Goal: Task Accomplishment & Management: Manage account settings

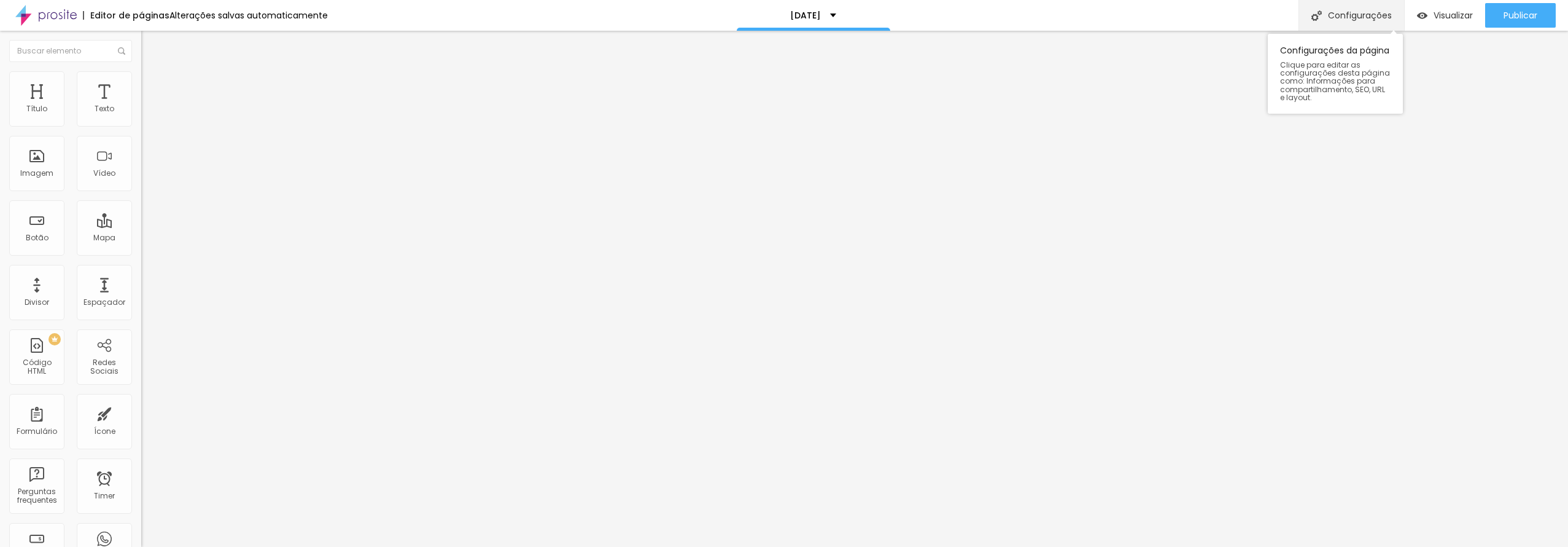
click at [1366, 14] on div "Configurações" at bounding box center [1352, 15] width 106 height 31
type input "[DATE]"
type input "/natal-2025"
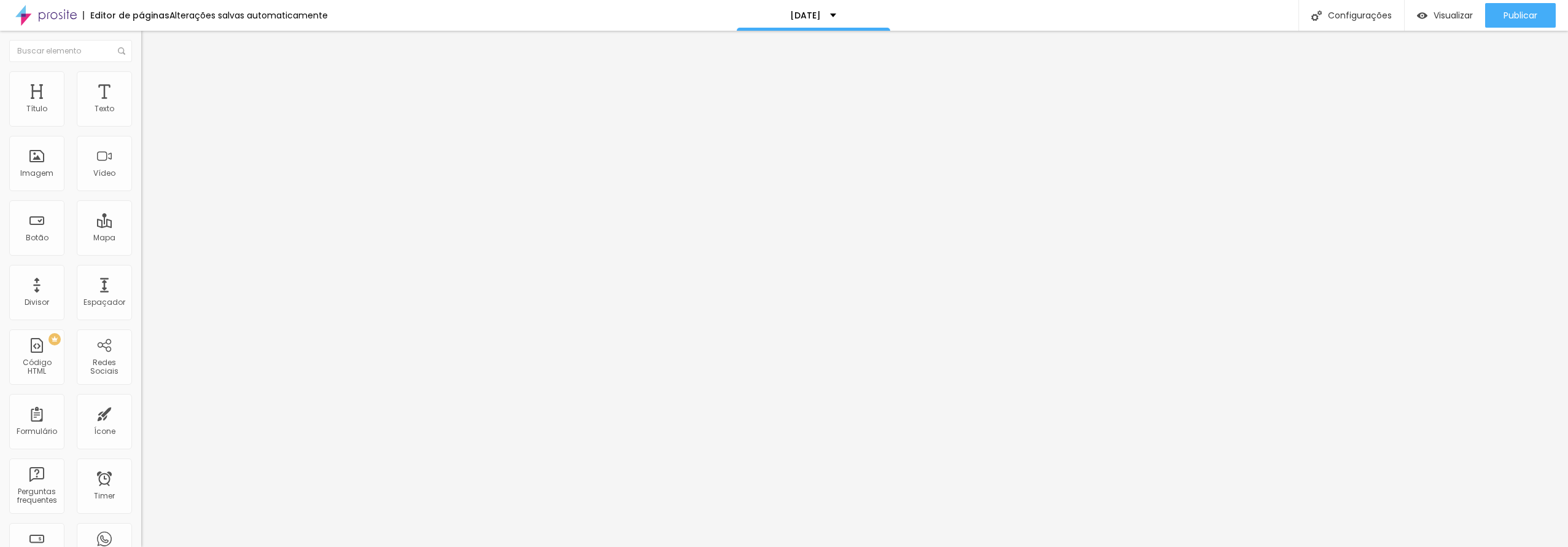
click at [141, 103] on img at bounding box center [144, 100] width 7 height 7
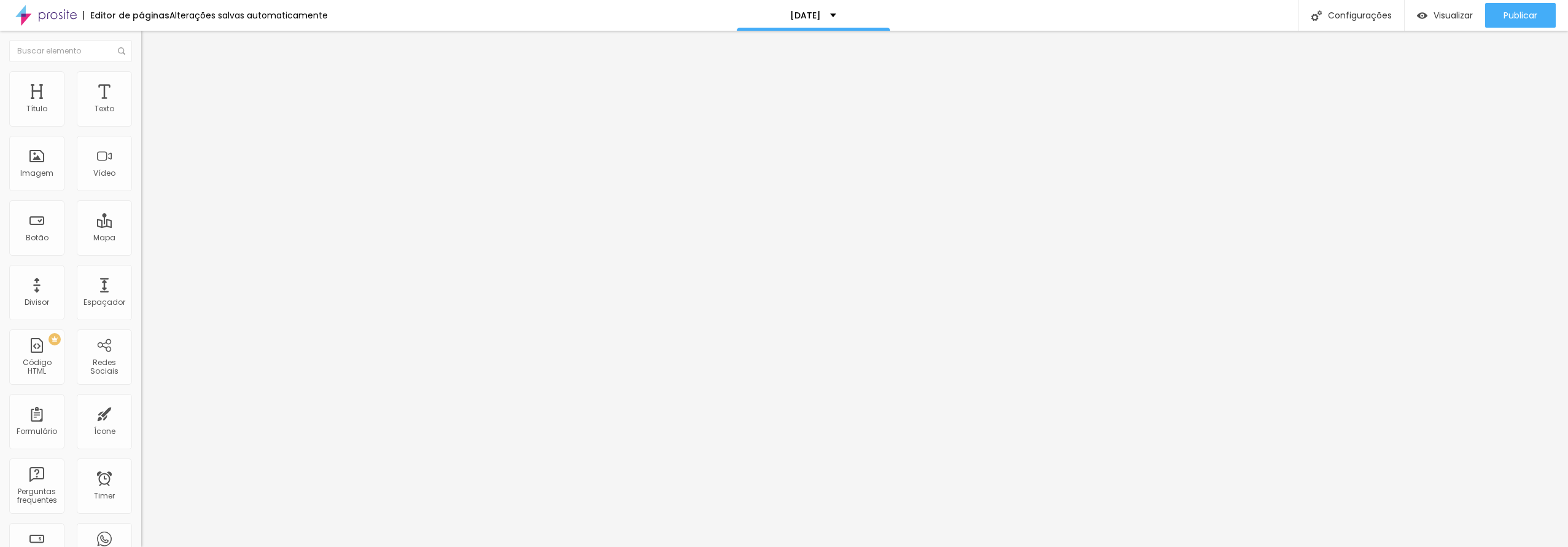
click at [141, 193] on span "Original" at bounding box center [155, 187] width 29 height 11
click at [172, 200] on span "16:9" at bounding box center [179, 194] width 14 height 11
click at [152, 84] on span "Estilo" at bounding box center [162, 79] width 19 height 11
click at [152, 91] on span "Avançado" at bounding box center [172, 92] width 41 height 11
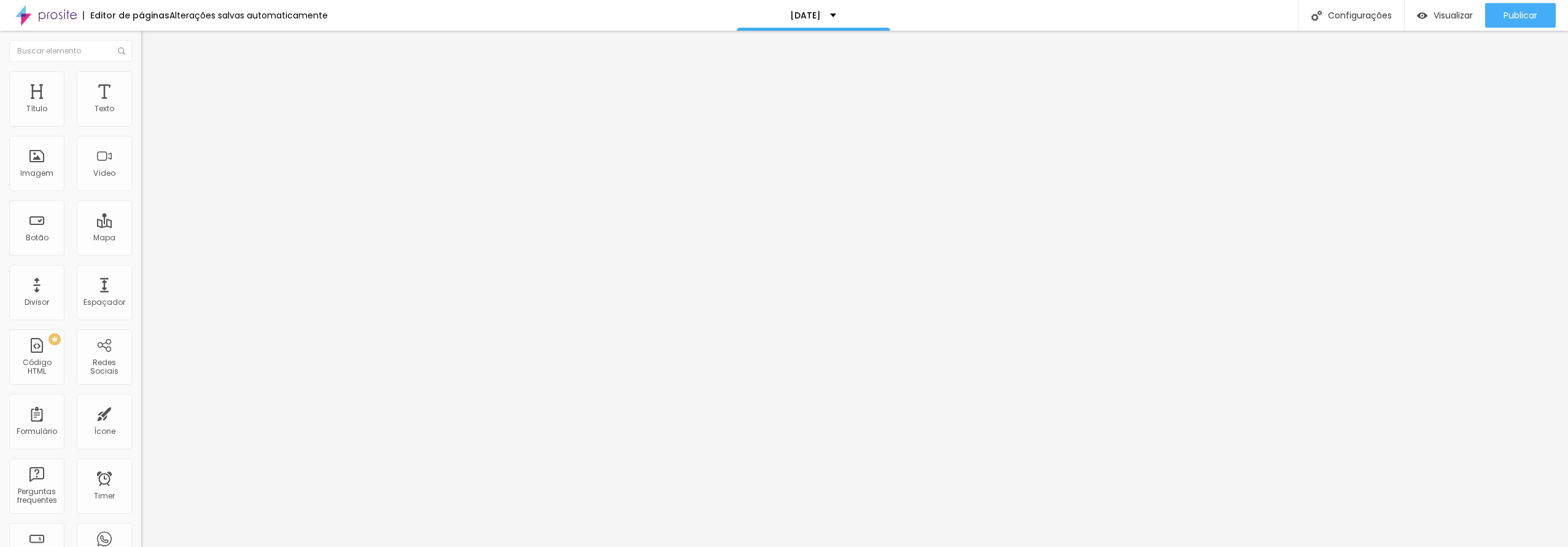
click at [152, 72] on span "Conteúdo" at bounding box center [171, 67] width 38 height 11
click at [141, 193] on span "16:9 Cinema" at bounding box center [164, 187] width 46 height 11
click at [141, 211] on span "Padrão" at bounding box center [155, 206] width 28 height 11
click at [152, 84] on span "Estilo" at bounding box center [162, 79] width 19 height 11
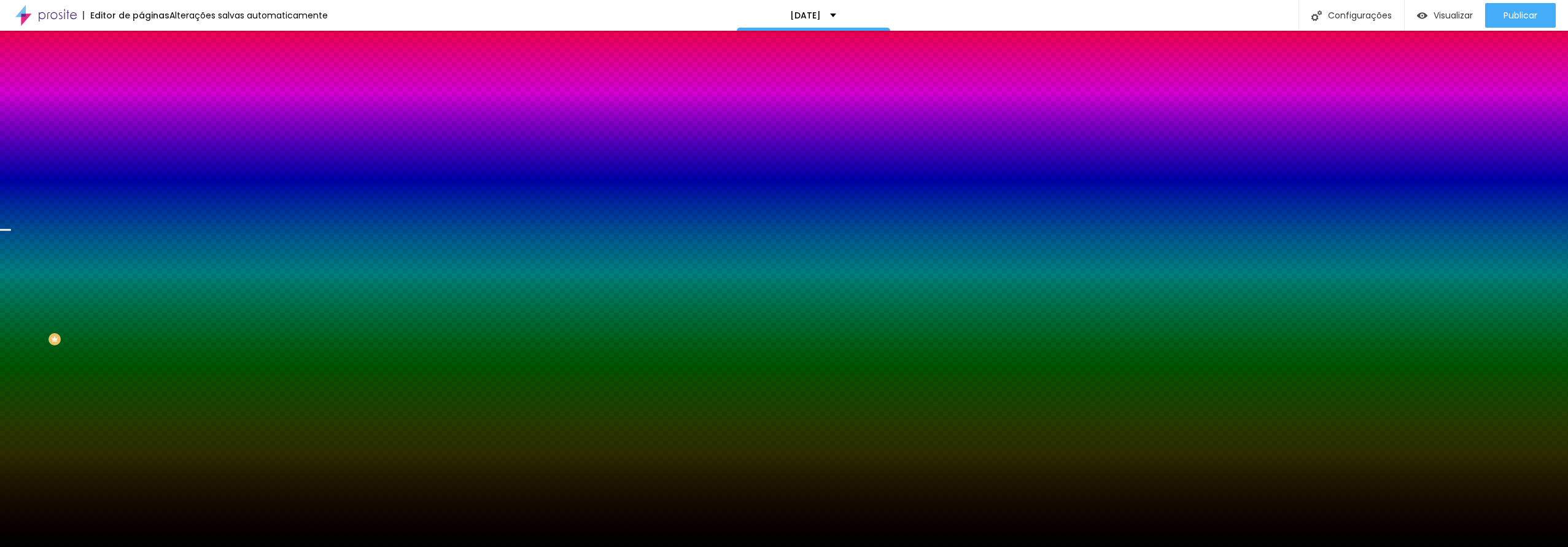
click at [141, 113] on span "Trocar imagem" at bounding box center [175, 107] width 67 height 11
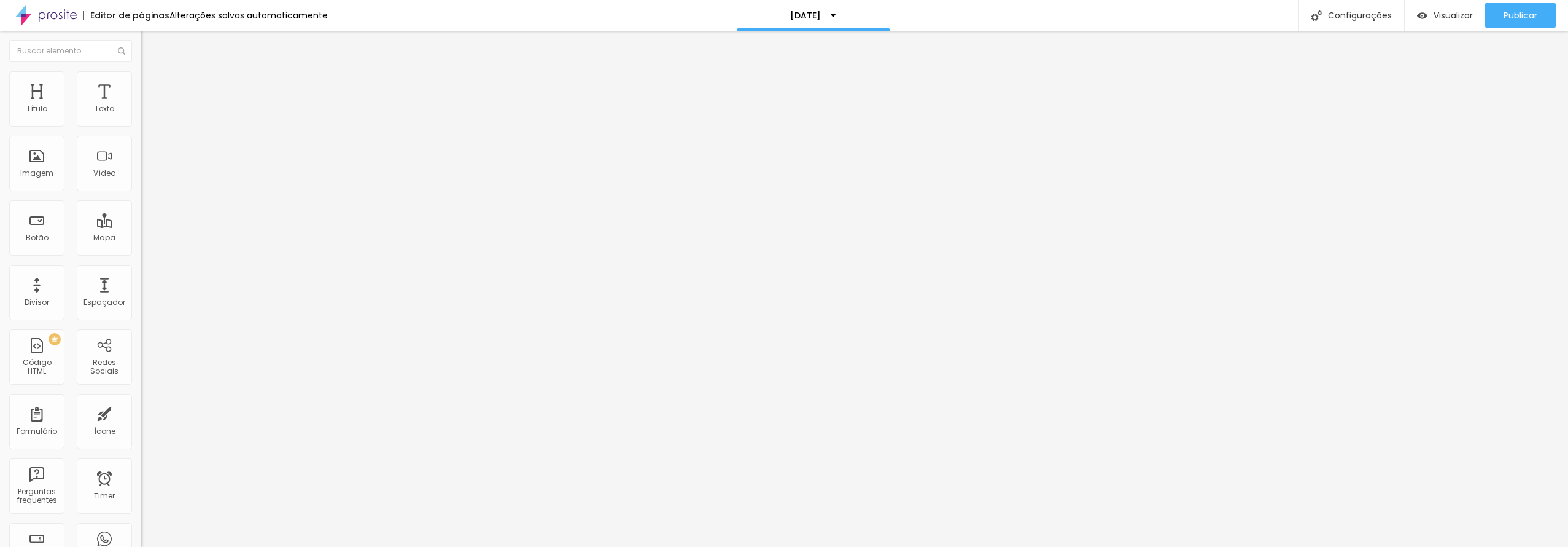
click at [152, 84] on span "Estilo" at bounding box center [162, 79] width 19 height 11
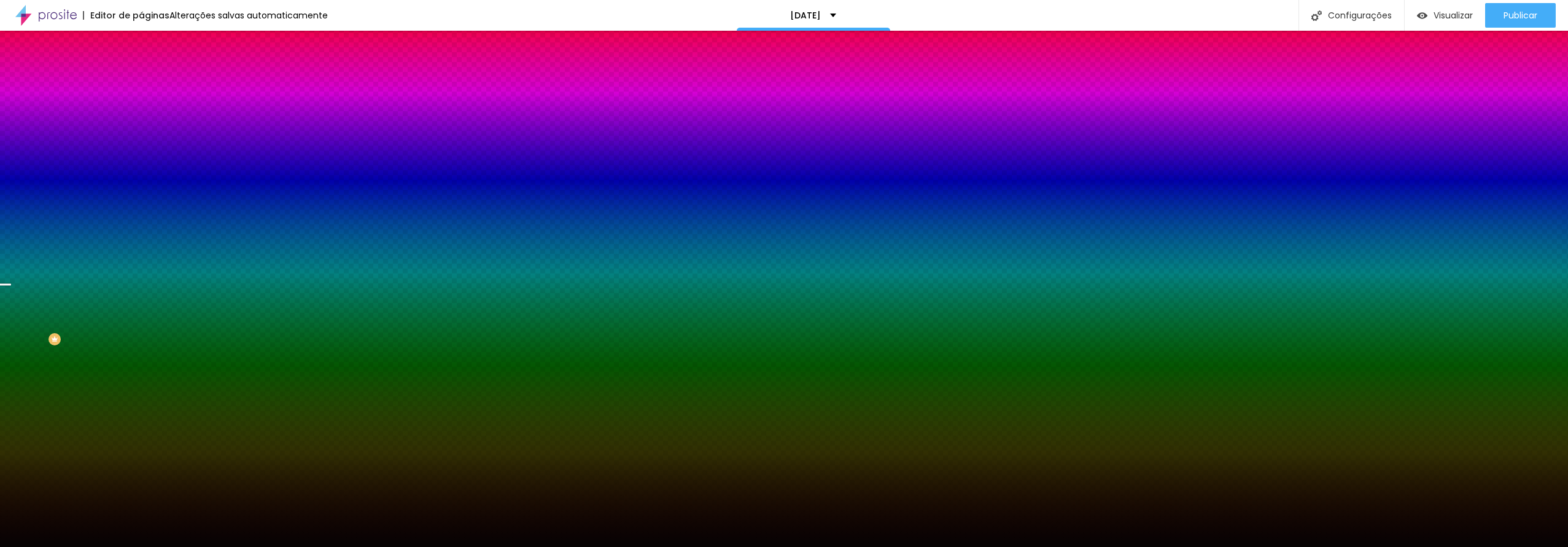
click at [141, 113] on span "Trocar imagem" at bounding box center [175, 107] width 67 height 11
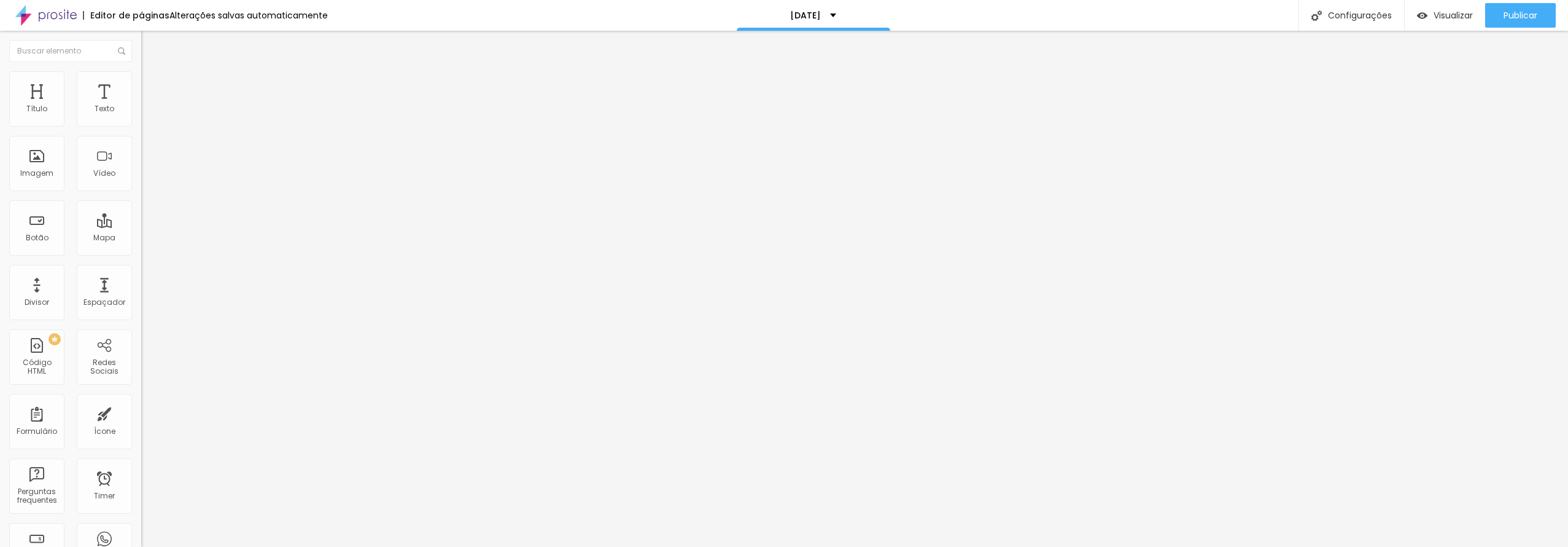
click at [141, 106] on span "Trocar imagem" at bounding box center [175, 100] width 67 height 11
click at [141, 84] on ul "Conteúdo Estilo Avançado" at bounding box center [211, 77] width 141 height 37
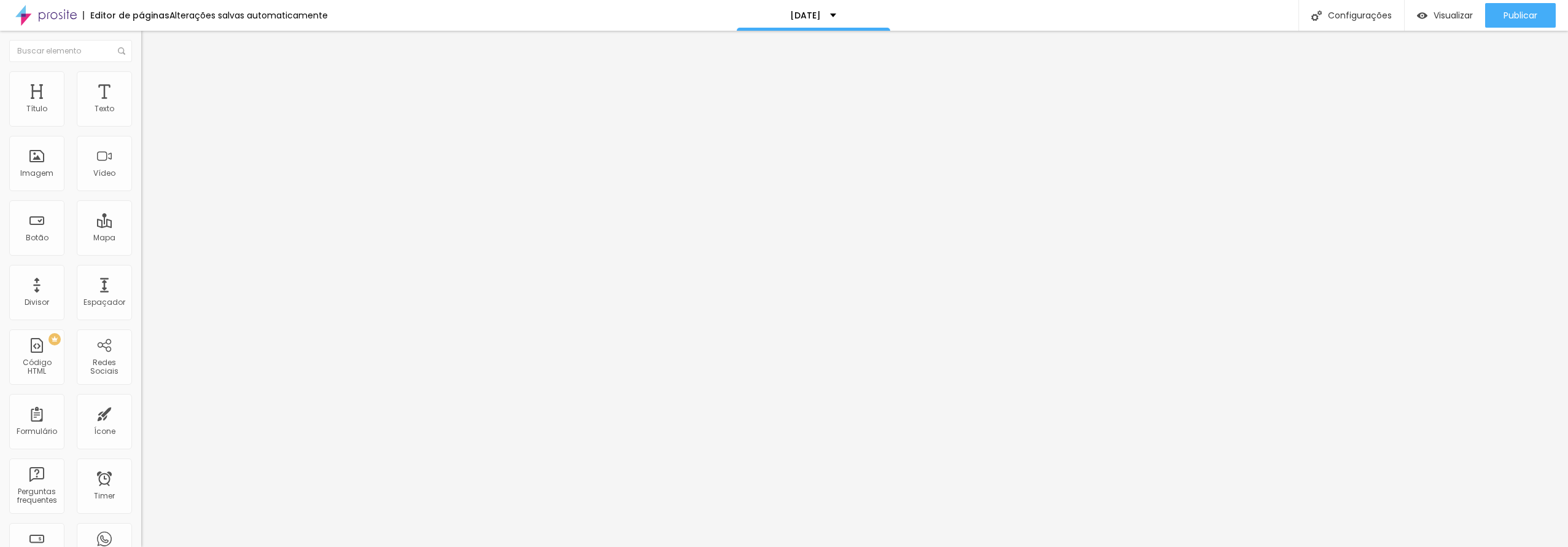
click at [152, 84] on span "Estilo" at bounding box center [162, 79] width 19 height 11
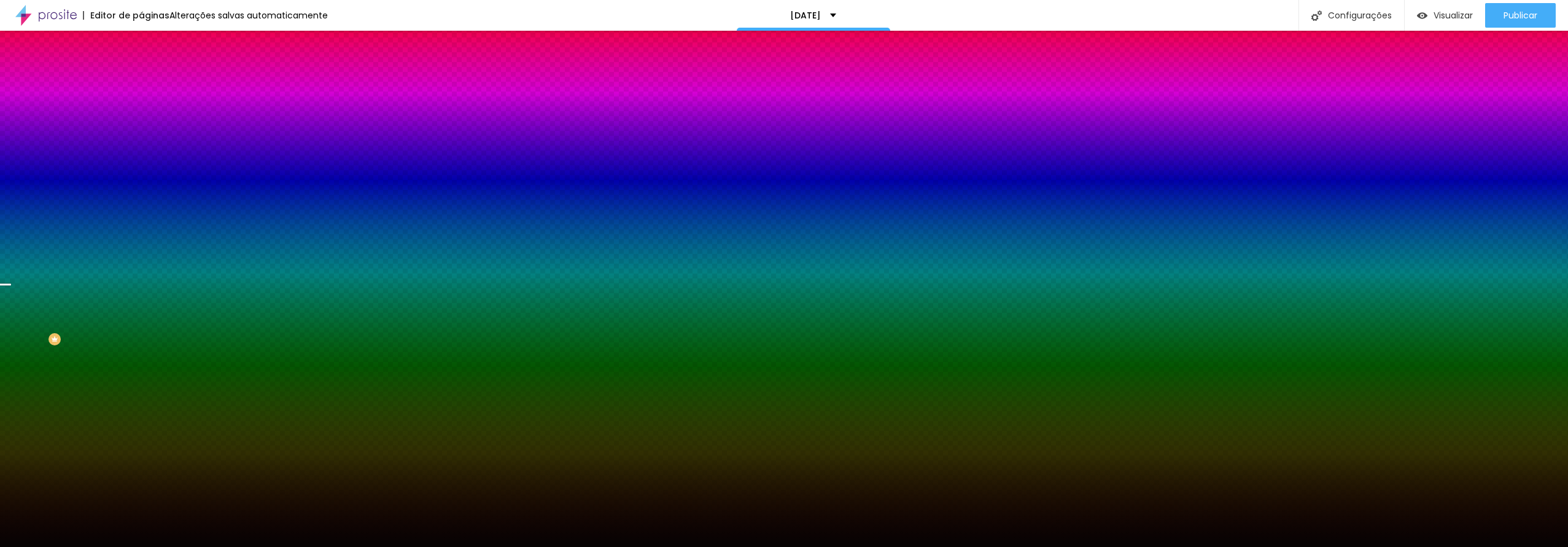
click at [141, 113] on span "Trocar imagem" at bounding box center [175, 107] width 67 height 11
click at [141, 128] on span "Parallax" at bounding box center [156, 122] width 30 height 11
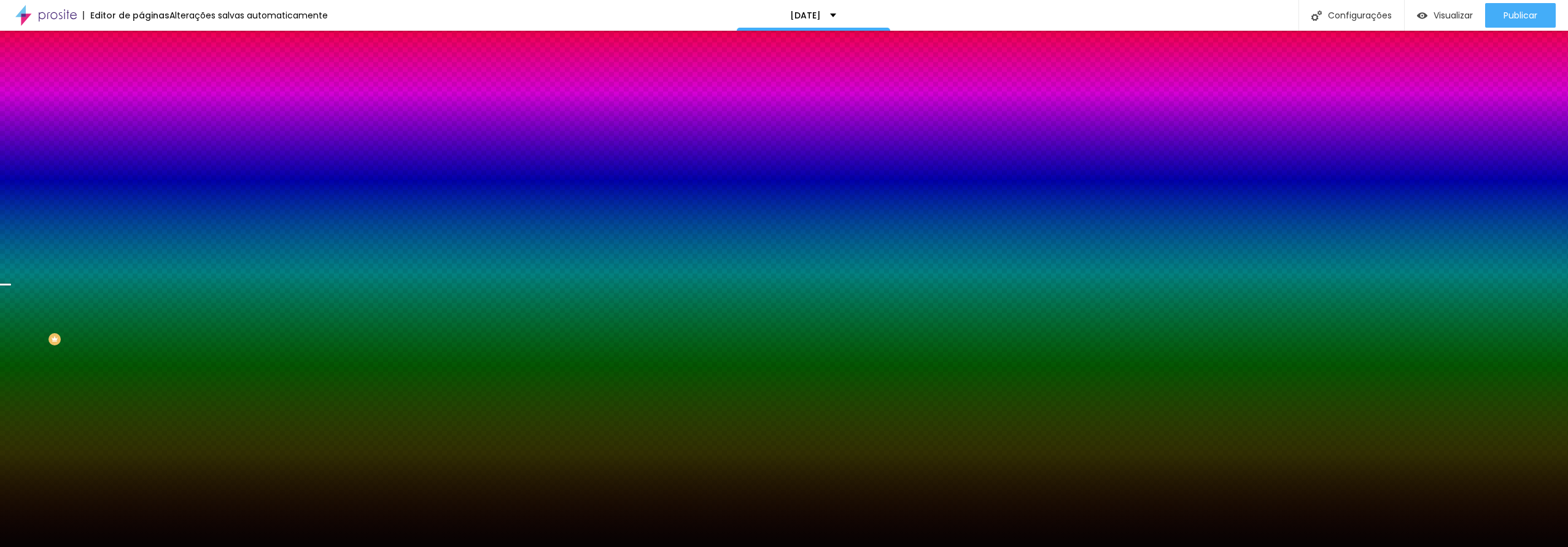
click at [141, 135] on span "Nenhum" at bounding box center [157, 130] width 32 height 11
click at [141, 84] on img at bounding box center [146, 89] width 11 height 11
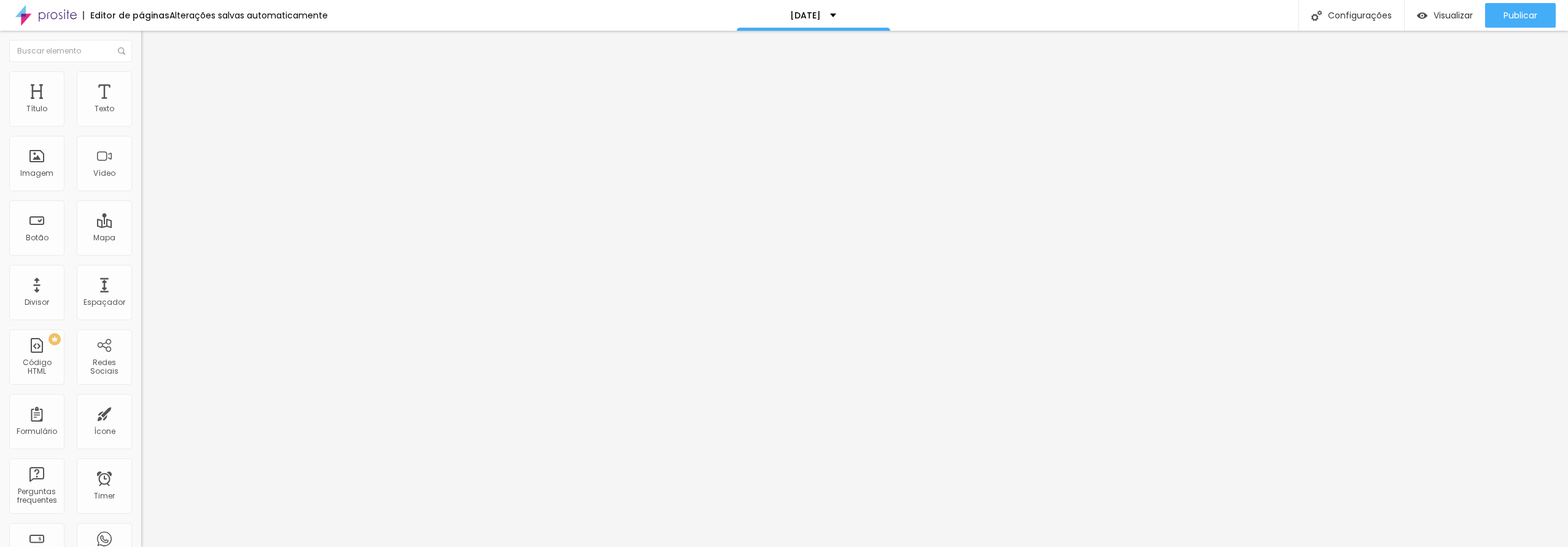
click at [152, 72] on span "Conteúdo" at bounding box center [171, 67] width 38 height 11
click at [141, 112] on span "Encaixotado" at bounding box center [165, 107] width 48 height 11
click at [141, 130] on div "Completo" at bounding box center [211, 126] width 141 height 7
click at [141, 120] on span "Encaixotado" at bounding box center [165, 114] width 48 height 11
click at [1532, 19] on span "Publicar" at bounding box center [1520, 16] width 34 height 10
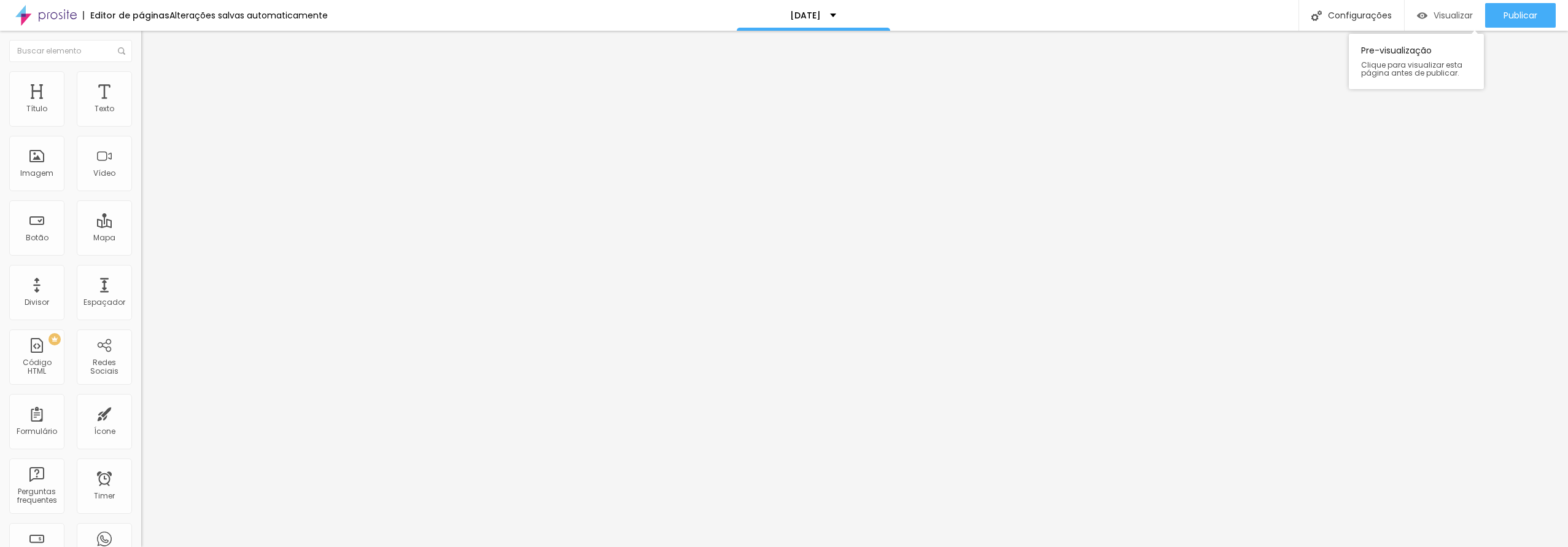
click at [1437, 16] on span "Visualizar" at bounding box center [1453, 16] width 39 height 10
click at [1512, 16] on span "Publicar" at bounding box center [1520, 16] width 34 height 10
click at [141, 169] on div "<!-- Google Calendar Appointment Scheduling begin --> < iframe src = "[URL][DOM…" at bounding box center [658, 154] width 1034 height 95
click at [101, 169] on div "<!-- Google Calendar Appointment Scheduling begin --> < iframe src = "[URL][DOM…" at bounding box center [545, 154] width 1034 height 95
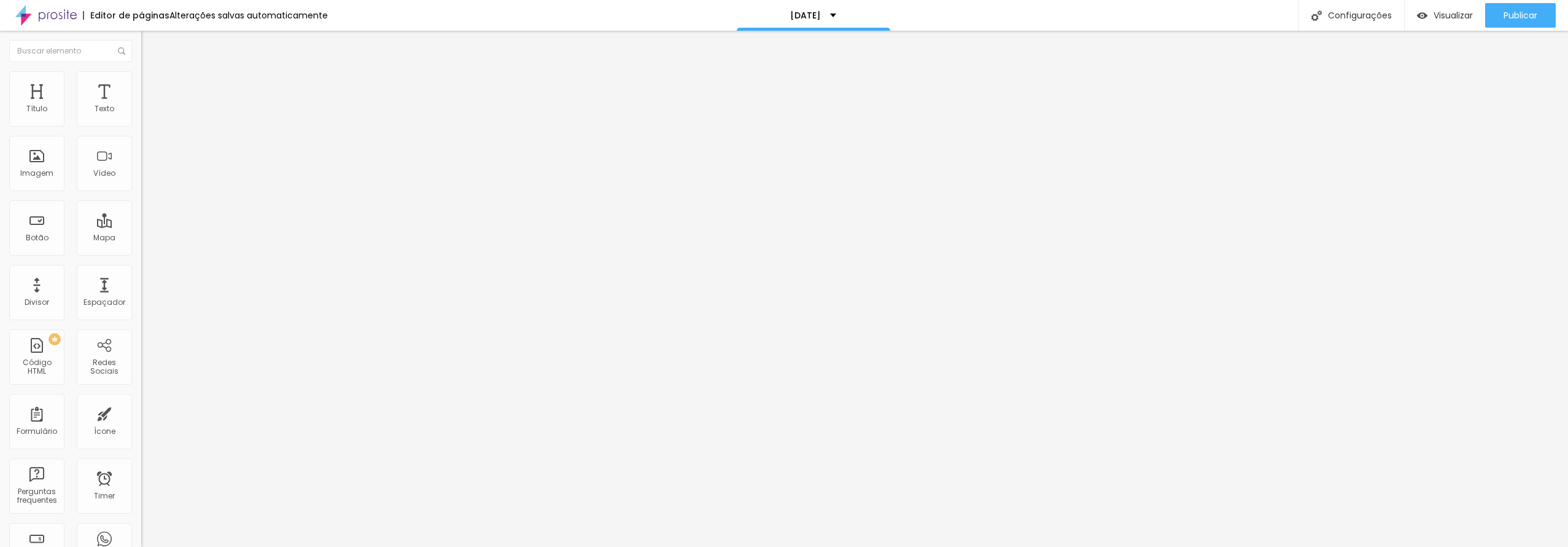
click at [101, 169] on div "<!-- Google Calendar Appointment Scheduling begin --> < iframe src = "[URL][DOM…" at bounding box center [545, 154] width 1034 height 95
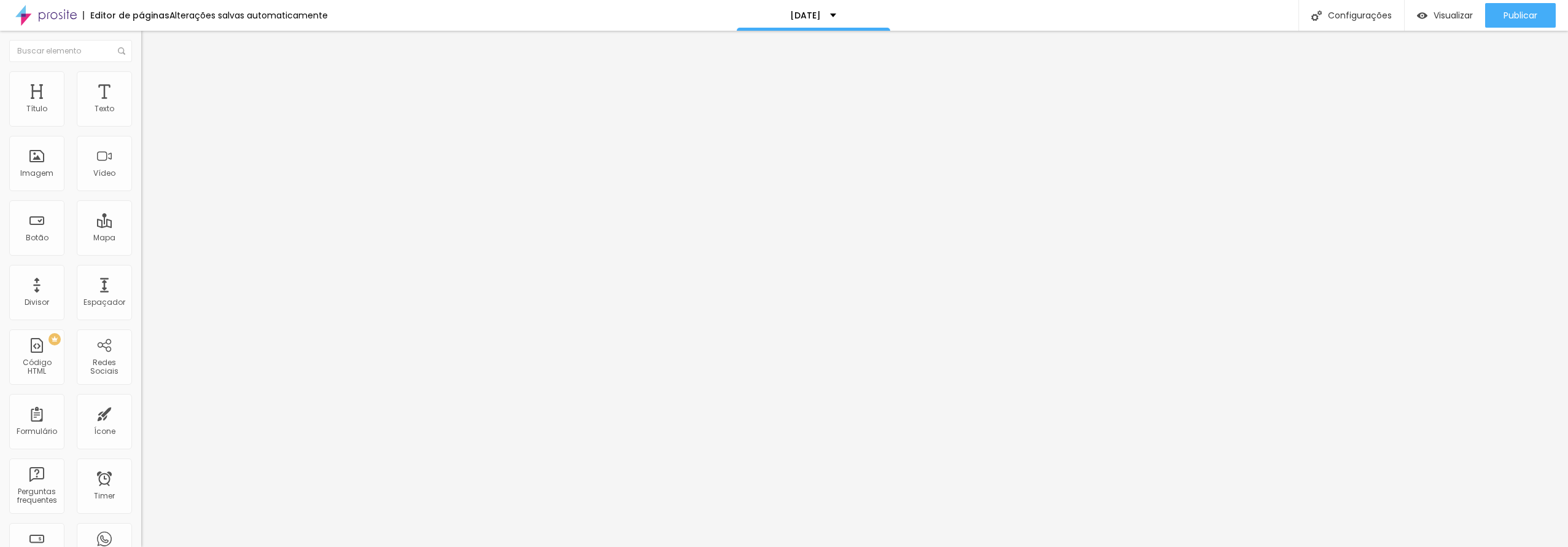
click at [101, 169] on div "<!-- Google Calendar Appointment Scheduling begin --> < iframe src = "[URL][DOM…" at bounding box center [545, 154] width 1034 height 95
click at [1533, 6] on div "Publicar" at bounding box center [1520, 15] width 34 height 24
click at [152, 84] on span "Avançado" at bounding box center [172, 79] width 41 height 11
click at [1408, 21] on button "Visualizar" at bounding box center [1445, 15] width 80 height 24
click at [141, 129] on img at bounding box center [144, 125] width 7 height 7
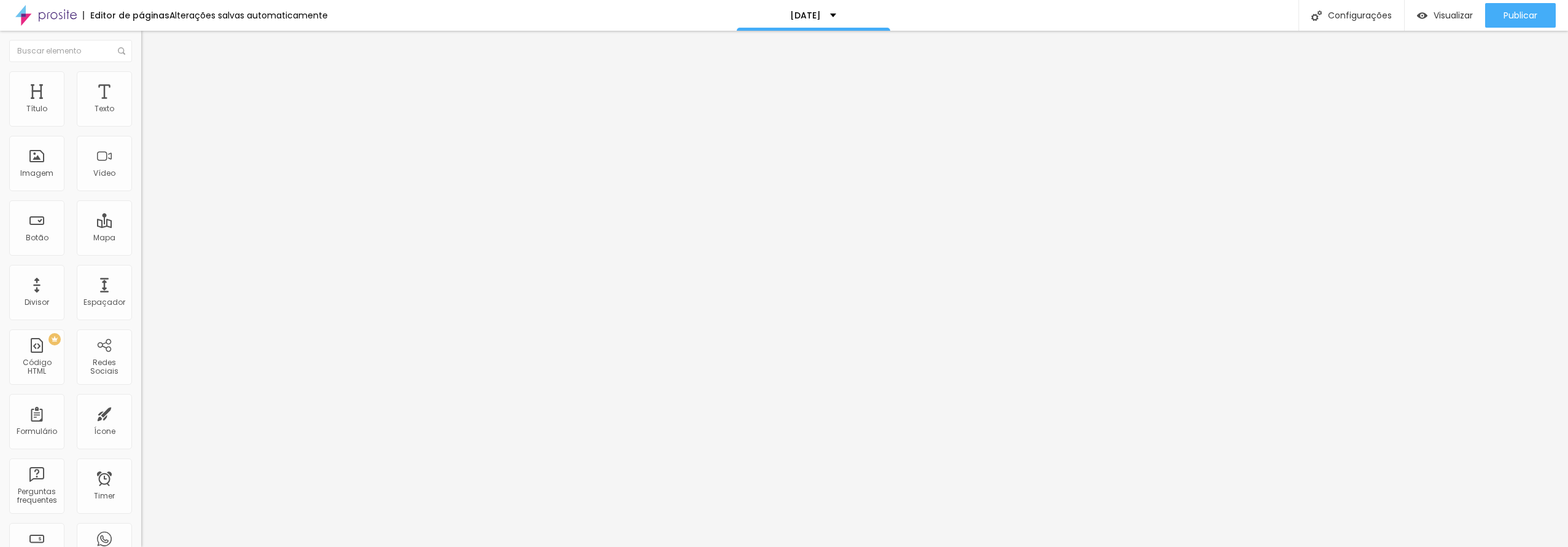
click at [141, 128] on img at bounding box center [144, 125] width 7 height 7
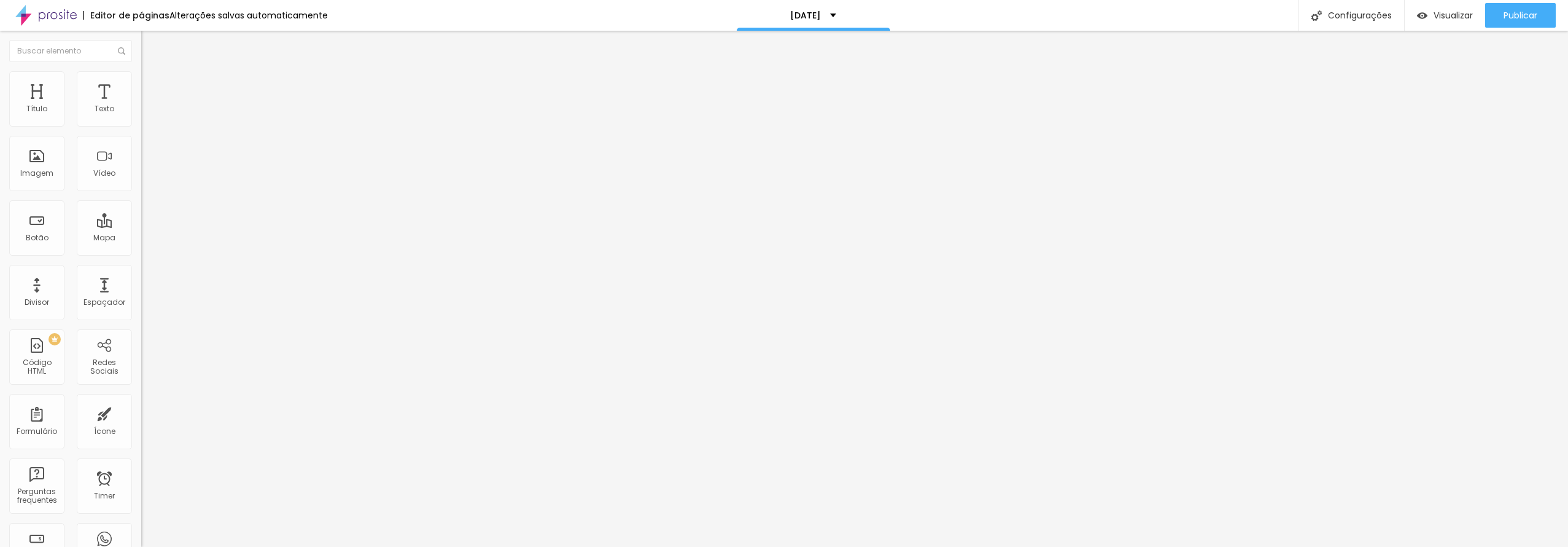
click at [141, 128] on img at bounding box center [144, 125] width 7 height 7
drag, startPoint x: 750, startPoint y: 142, endPoint x: 740, endPoint y: 145, distance: 10.4
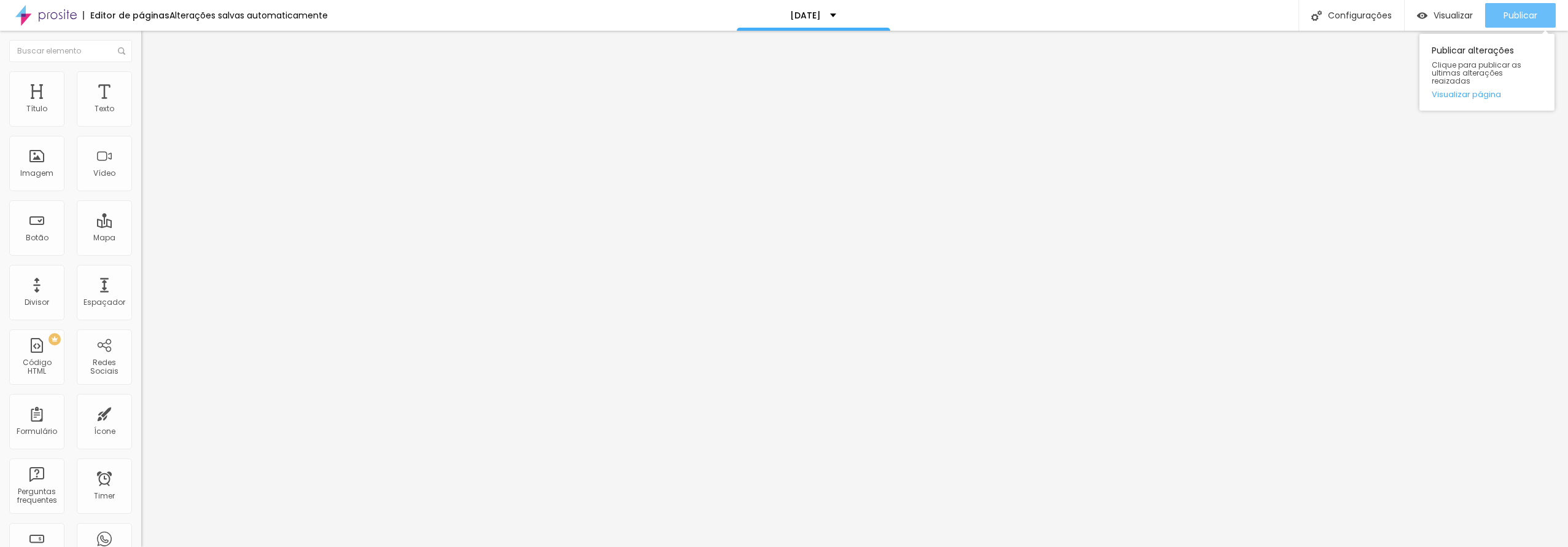
click at [1527, 26] on div "Publicar" at bounding box center [1520, 15] width 34 height 24
click at [1422, 14] on img "button" at bounding box center [1422, 16] width 11 height 11
